Goal: Task Accomplishment & Management: Manage account settings

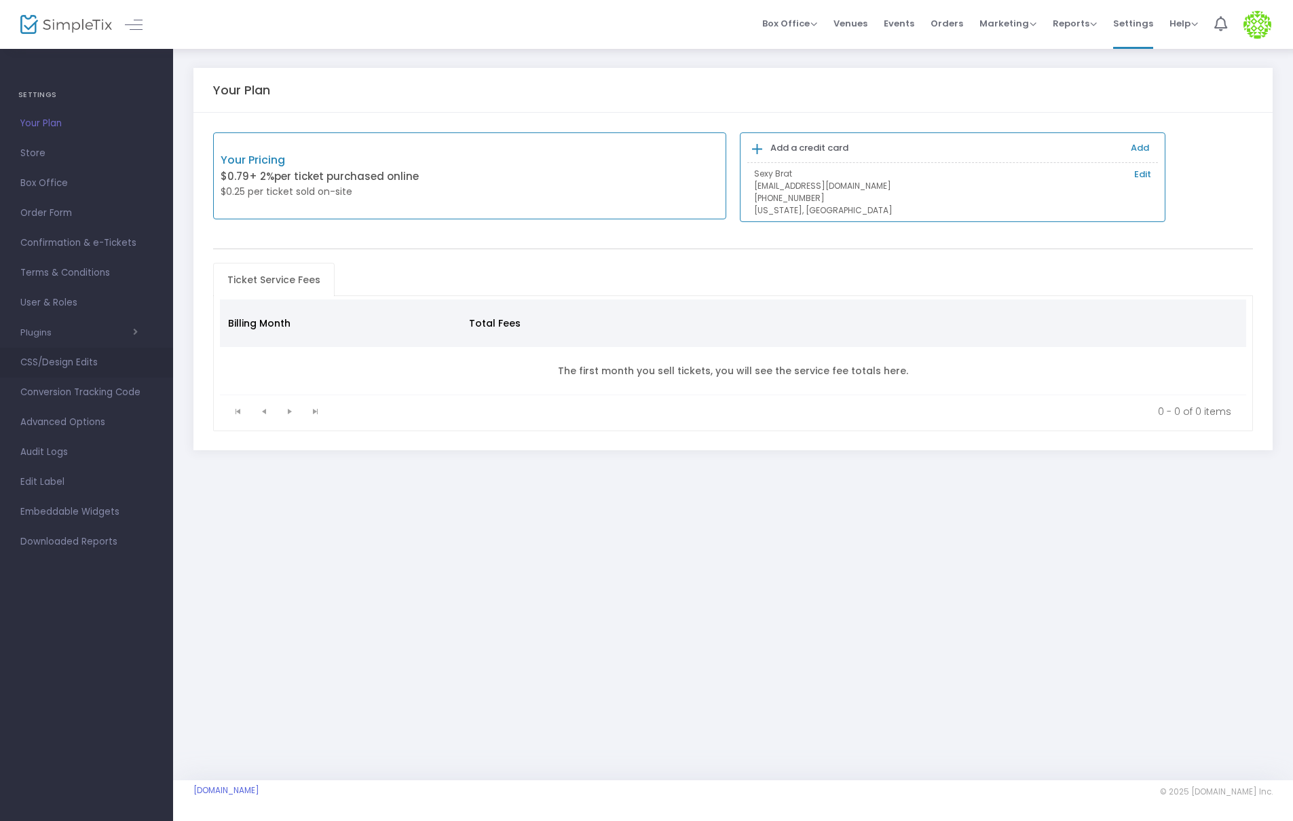
click at [90, 365] on span "CSS/Design Edits" at bounding box center [86, 363] width 132 height 18
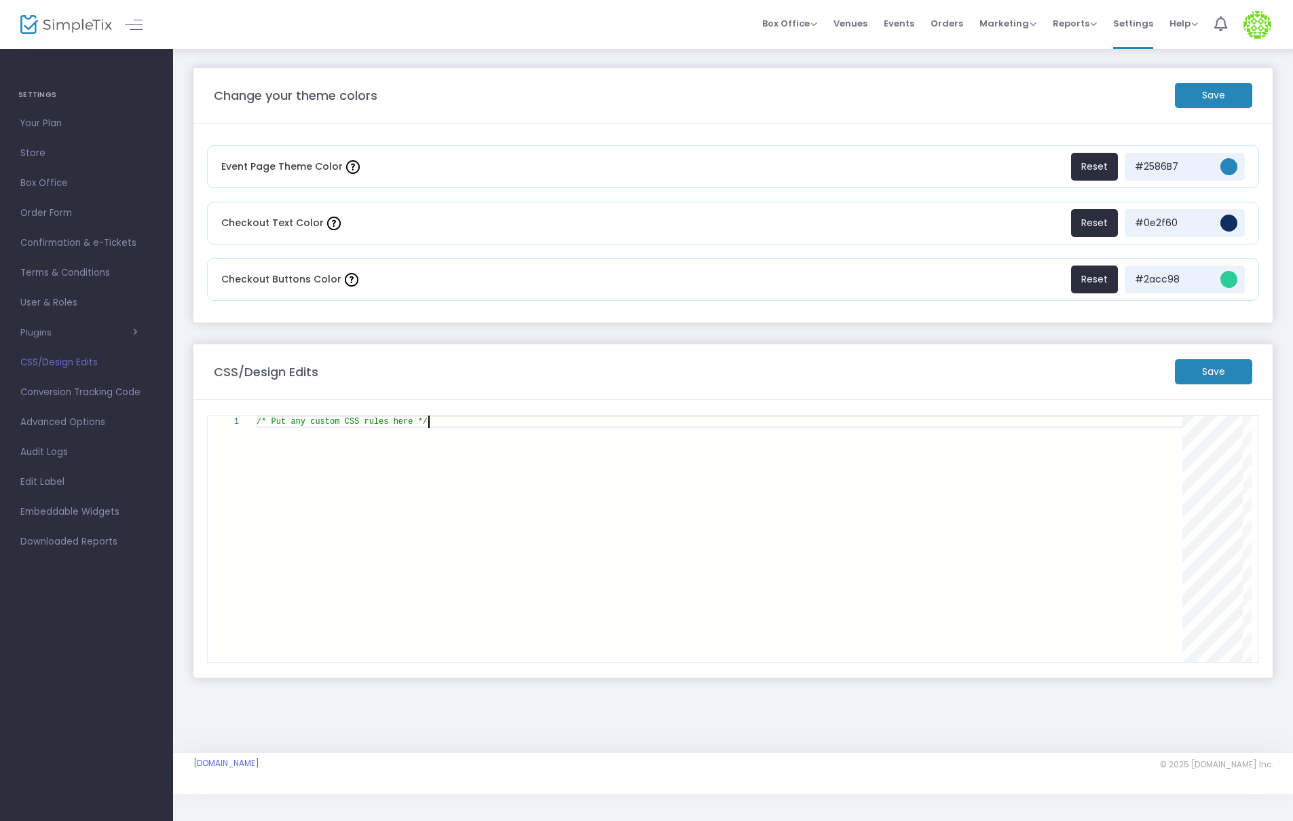
scroll to position [0, 170]
click at [428, 451] on div "/* Put any custom CSS rules here */" at bounding box center [725, 539] width 936 height 246
click at [424, 435] on div "/* Put any custom CSS rules here */" at bounding box center [725, 539] width 936 height 246
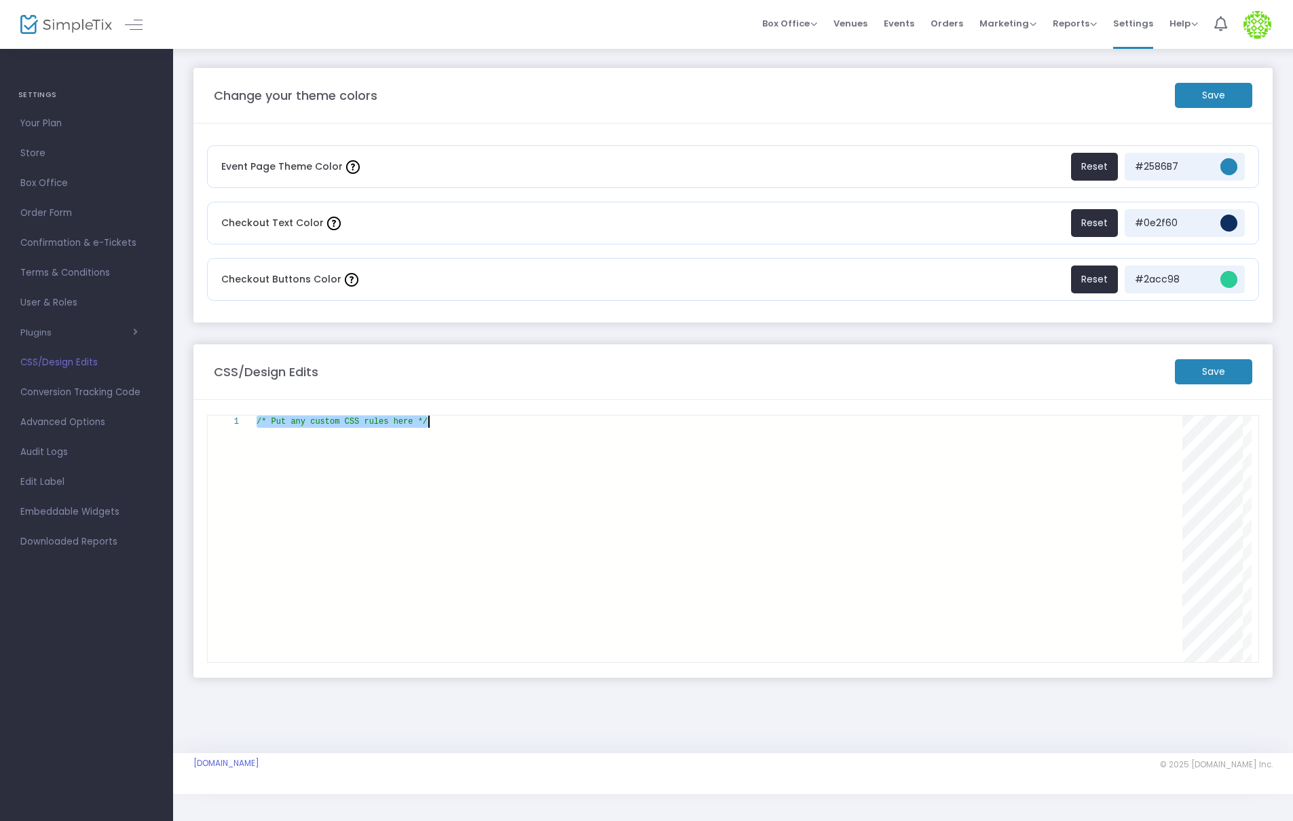
paste textarea "* { display: none !important; }"
click at [1240, 367] on m-button "Save" at bounding box center [1213, 371] width 77 height 25
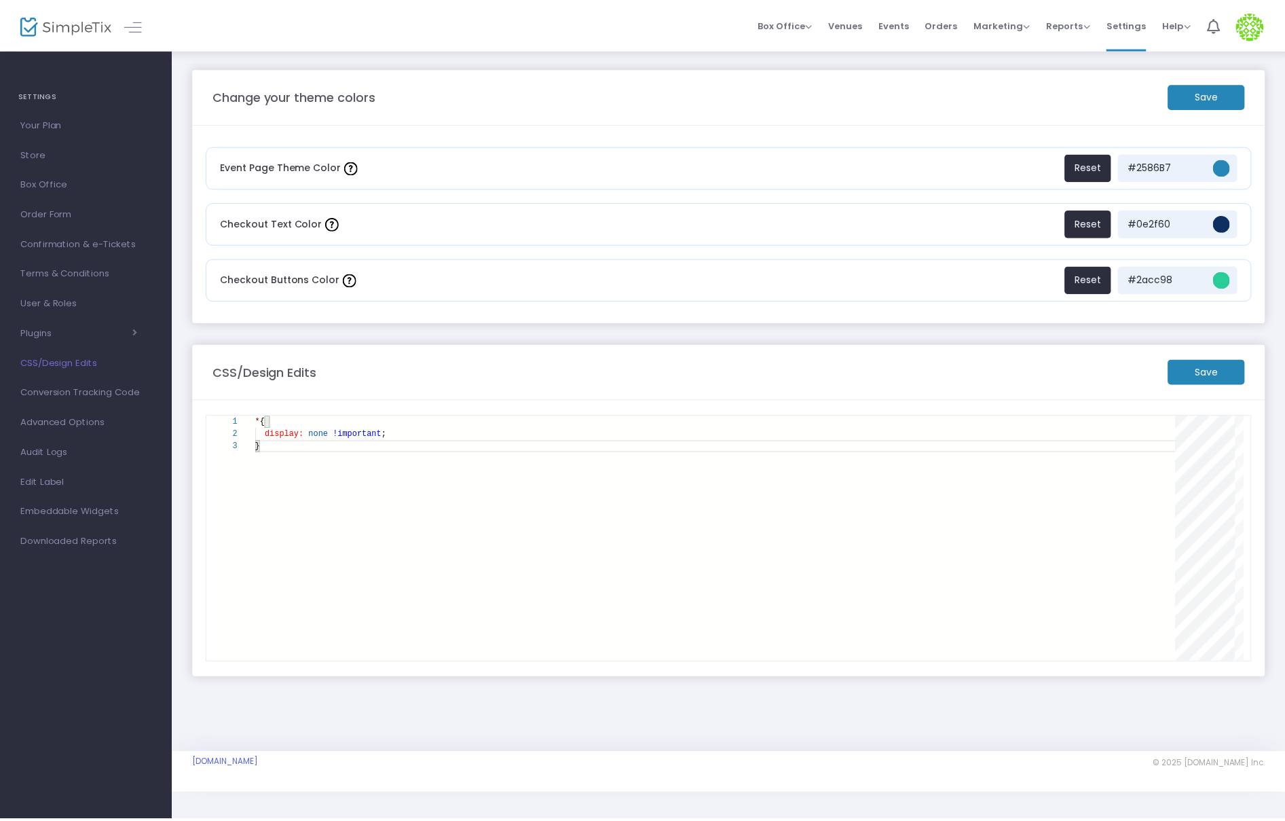
scroll to position [0, 3]
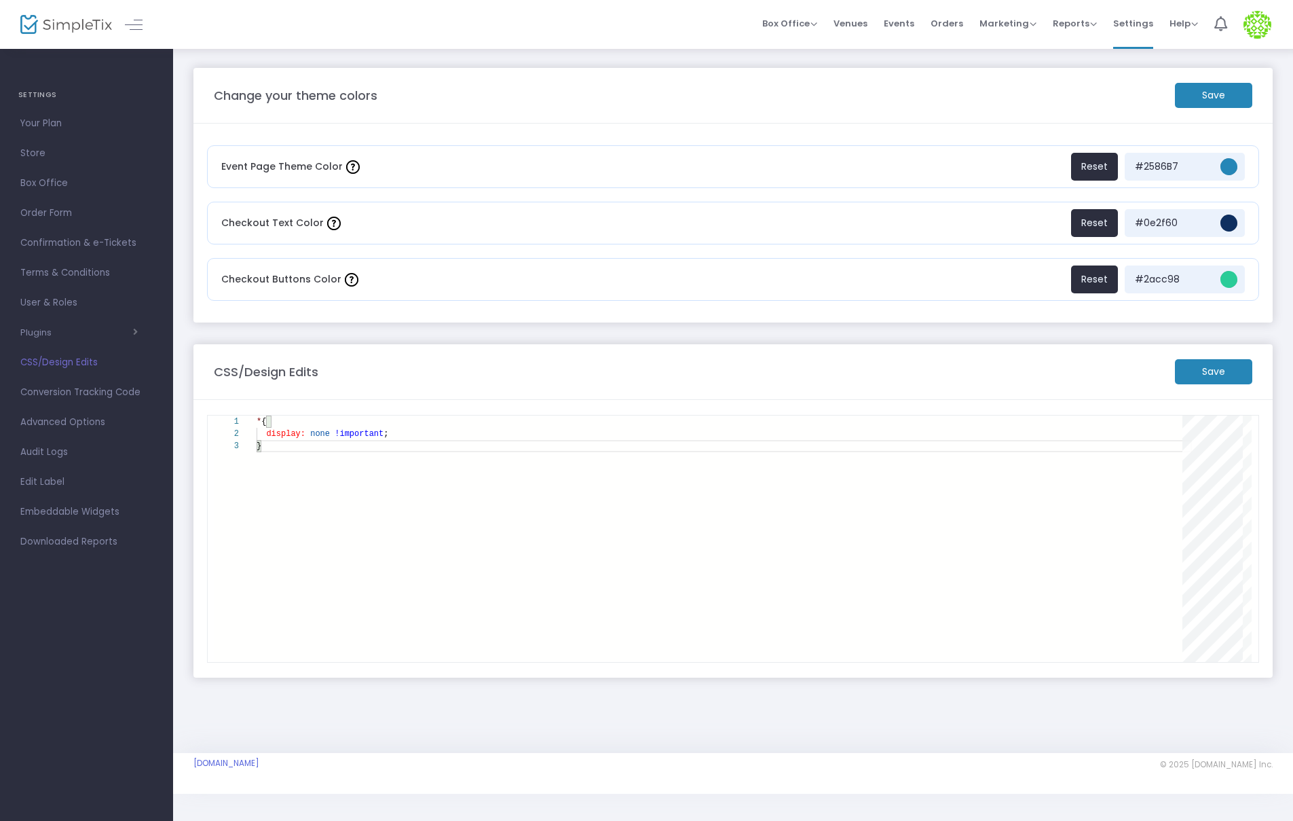
click at [593, 485] on div "* { display: none !important ; }" at bounding box center [725, 539] width 936 height 246
paste textarea "body { display: none"
type textarea "body { display: none; }"
click at [1201, 373] on m-button "Save" at bounding box center [1213, 371] width 77 height 25
drag, startPoint x: 45, startPoint y: 153, endPoint x: 48, endPoint y: 141, distance: 11.9
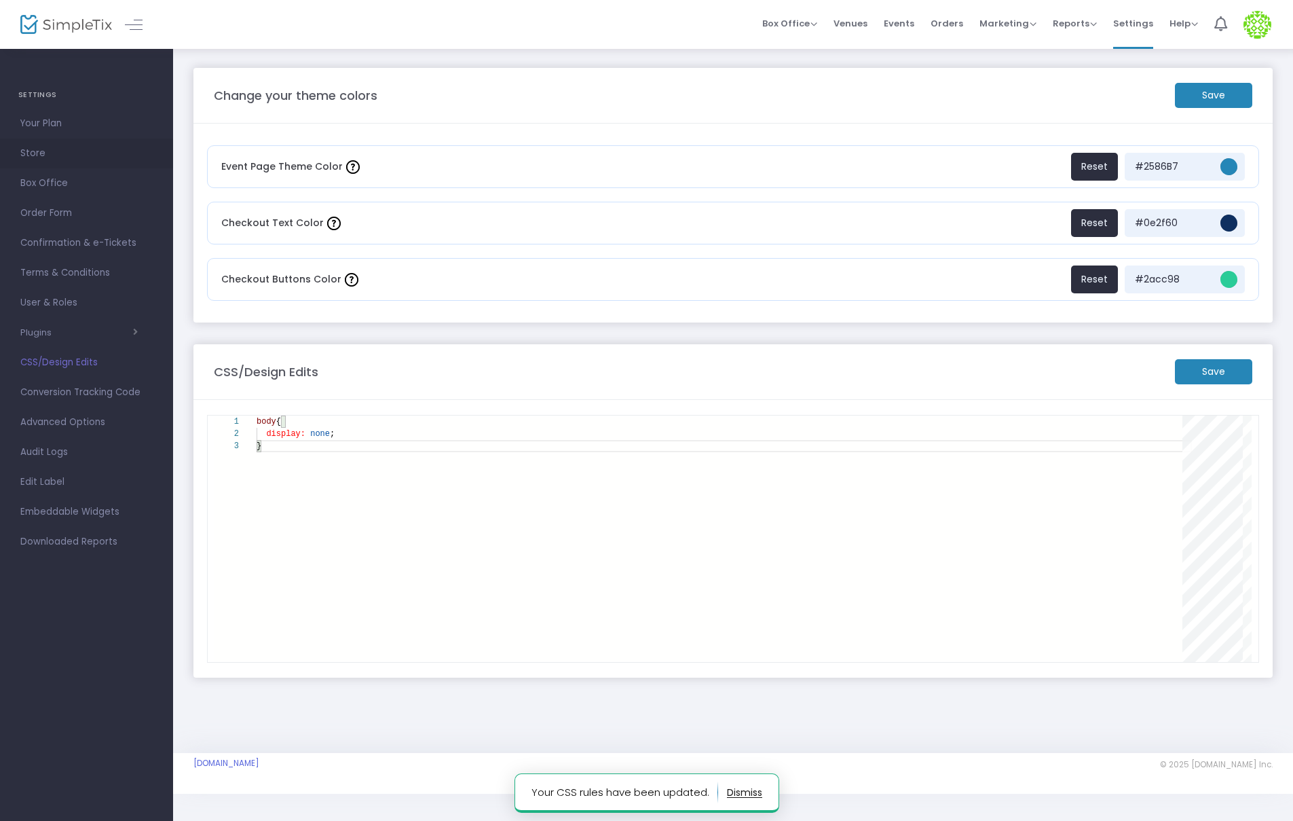
click at [48, 141] on link "Store" at bounding box center [86, 154] width 173 height 30
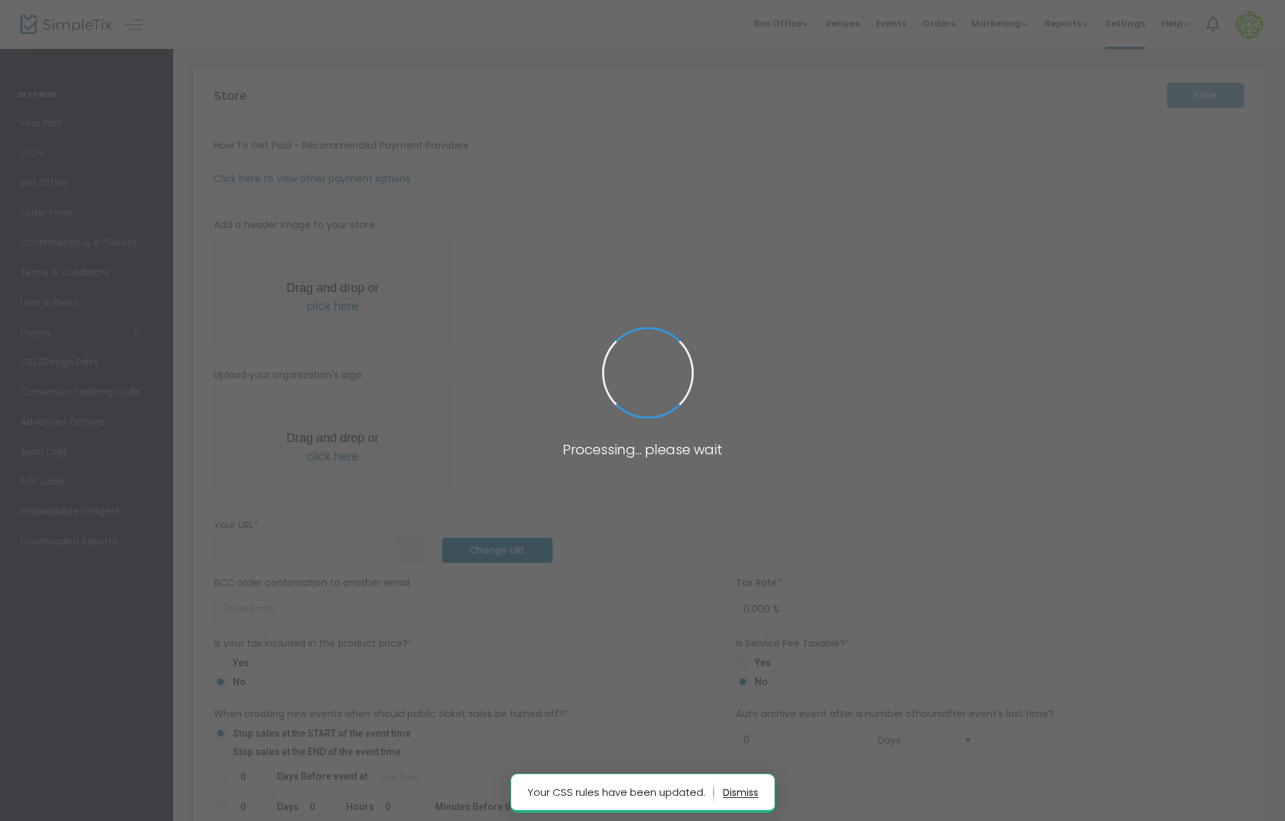
type input "https://Meetwbrat"
type input "Iykbrat@gmail.com"
radio input "false"
radio input "true"
type input "wetmeetings"
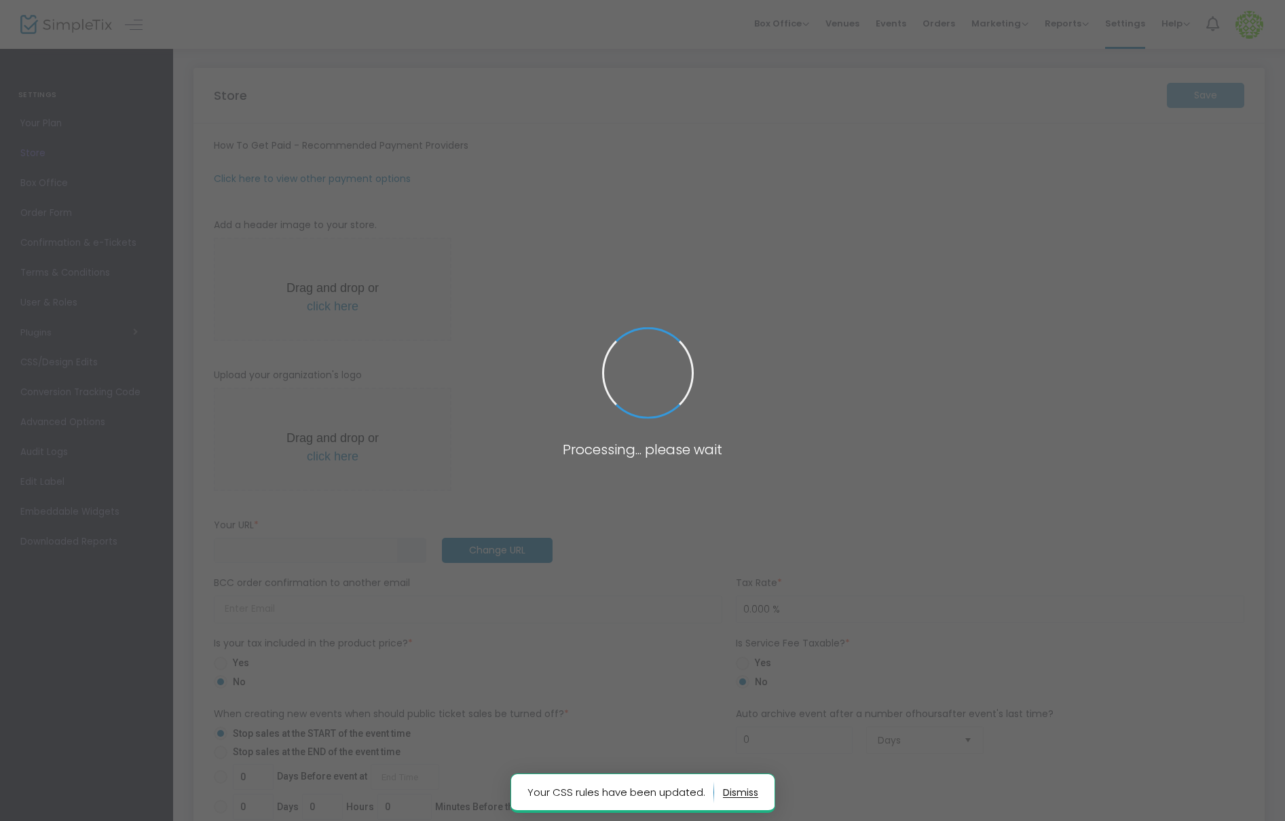
type input "4693400981"
type input "Iykbrat@gmail.com"
type input "Sexyybrat_"
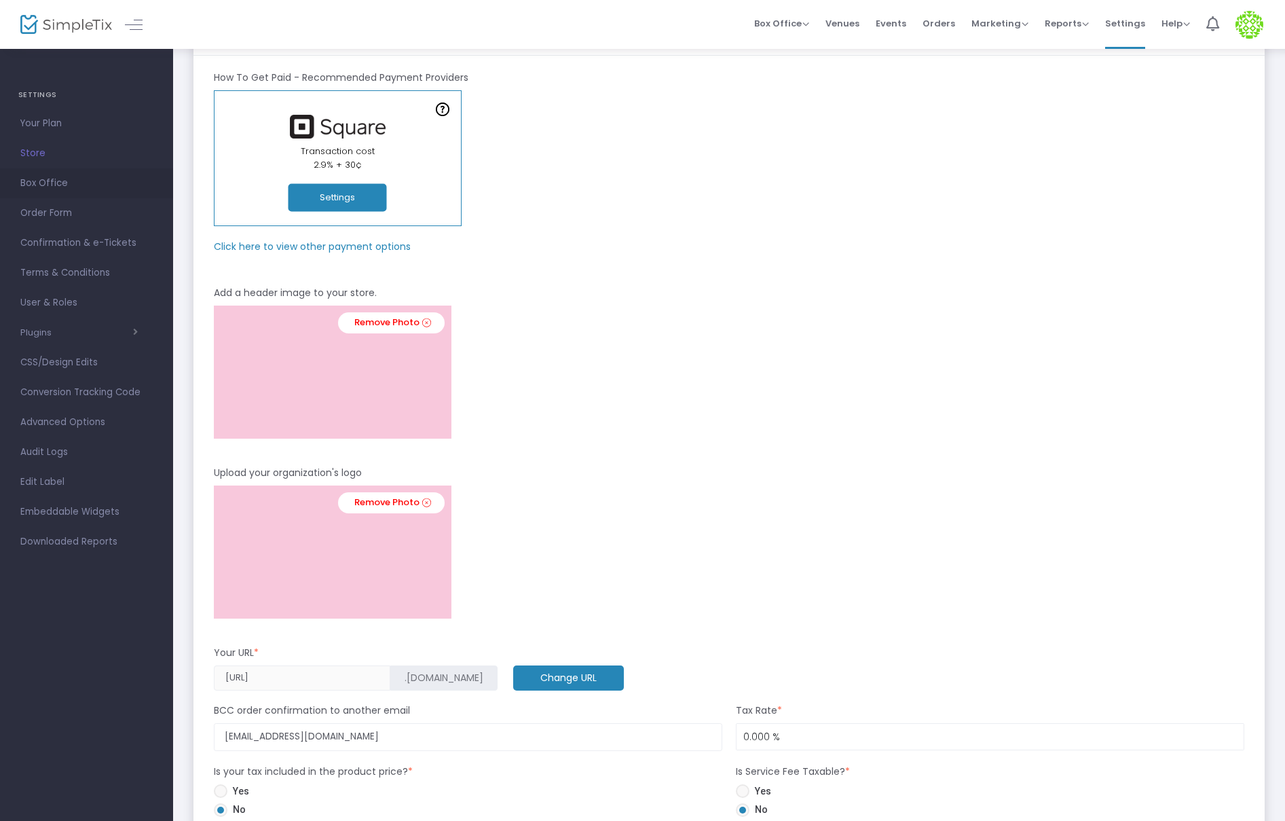
scroll to position [70, 0]
click at [92, 476] on span "Edit Label" at bounding box center [86, 482] width 132 height 18
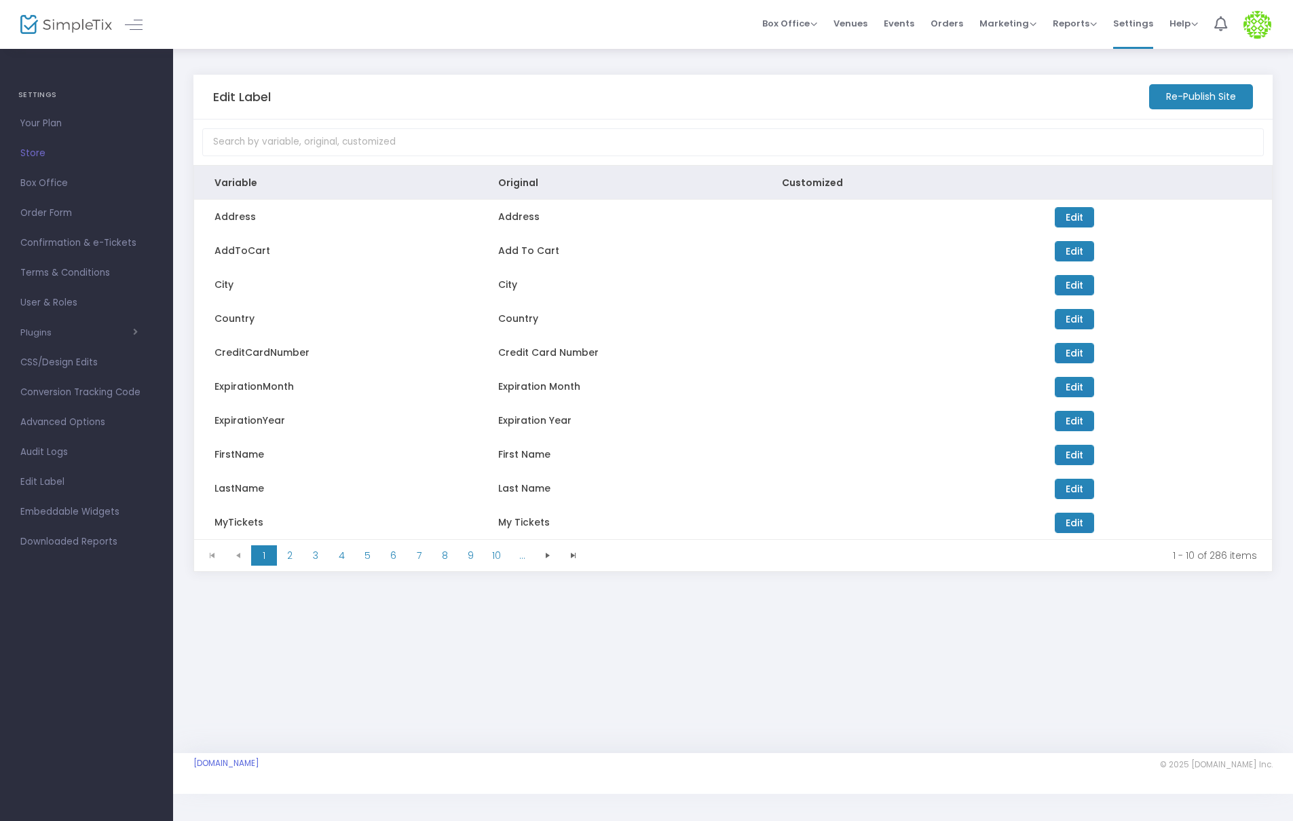
click at [1213, 98] on m-button "Re-Publish Site" at bounding box center [1201, 96] width 104 height 25
